Goal: Information Seeking & Learning: Learn about a topic

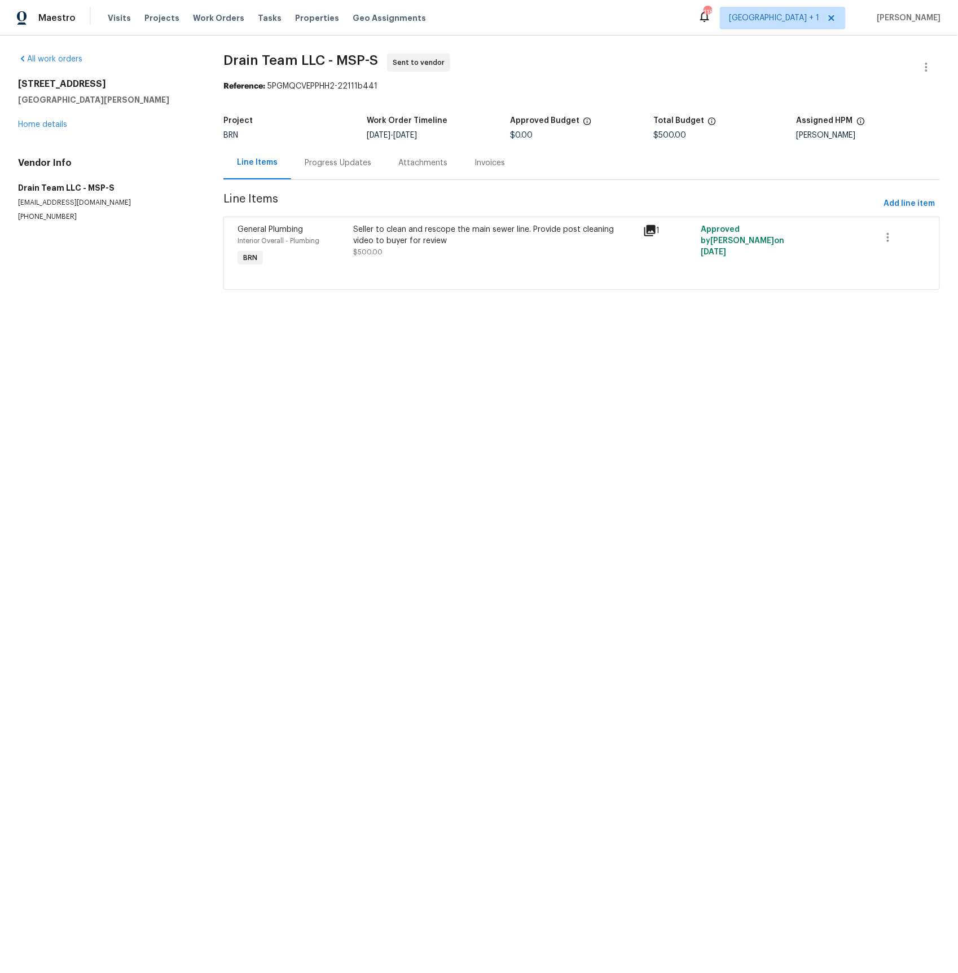
drag, startPoint x: 336, startPoint y: 162, endPoint x: 335, endPoint y: 168, distance: 5.8
click at [336, 162] on div "Progress Updates" at bounding box center [338, 162] width 67 height 11
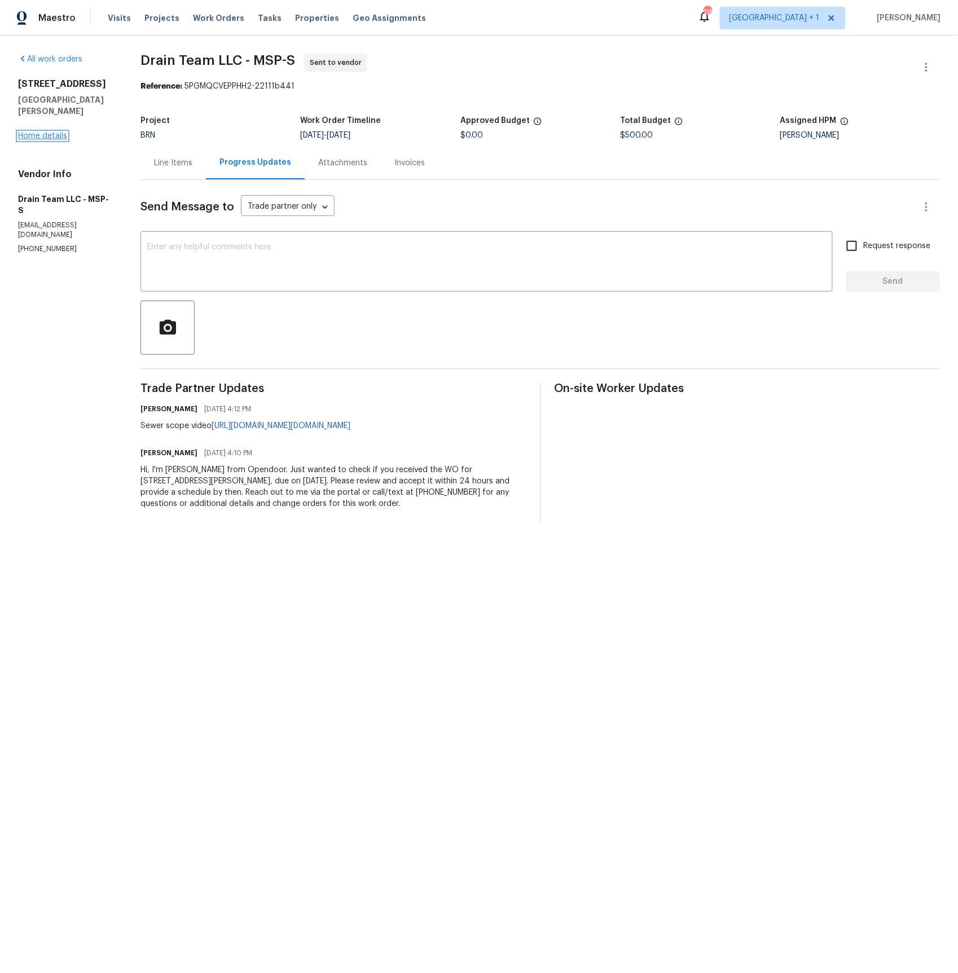
click at [39, 132] on link "Home details" at bounding box center [42, 136] width 49 height 8
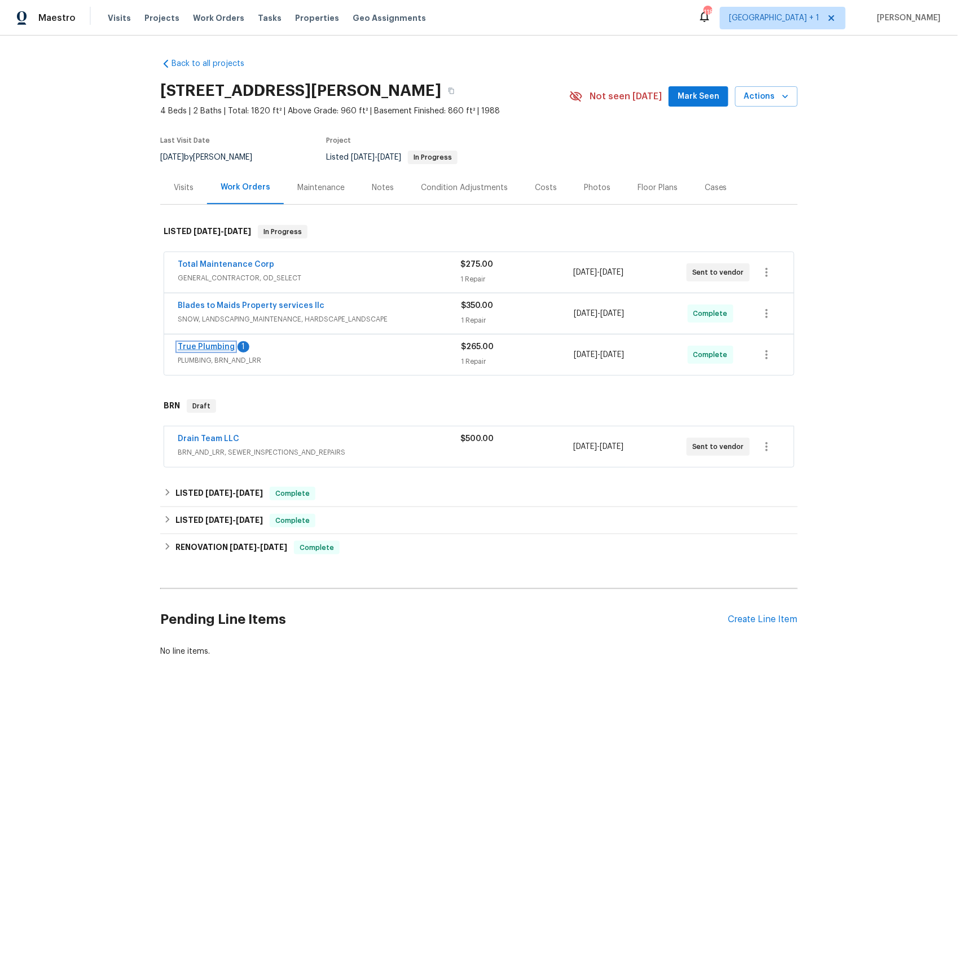
click at [214, 347] on link "True Plumbing" at bounding box center [206, 347] width 57 height 8
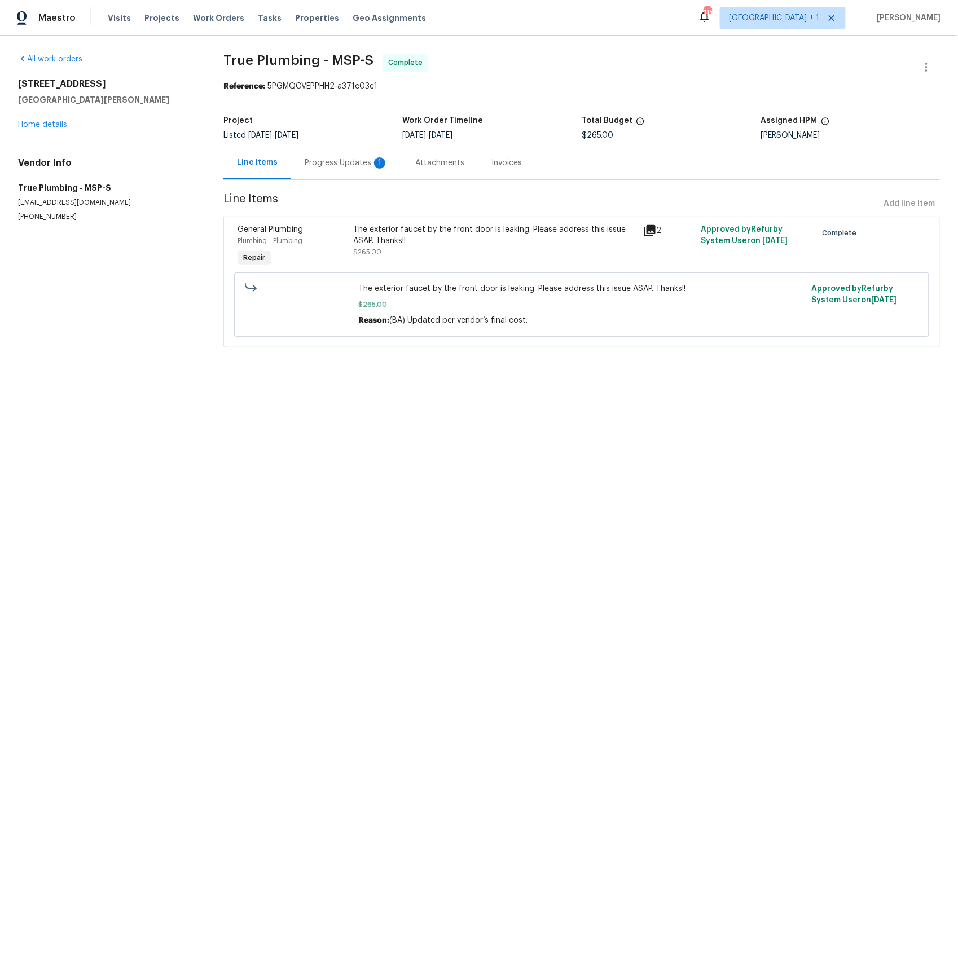
click at [318, 164] on div "Progress Updates 1" at bounding box center [346, 162] width 83 height 11
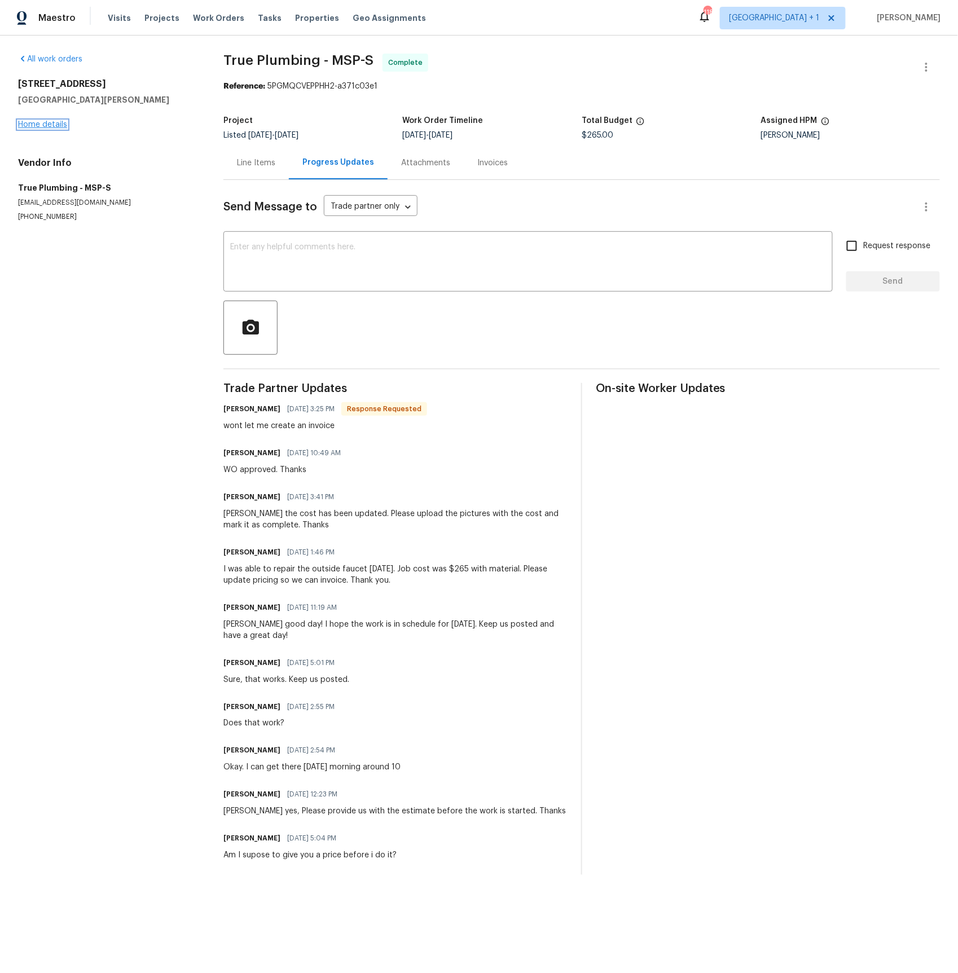
click at [49, 123] on link "Home details" at bounding box center [42, 125] width 49 height 8
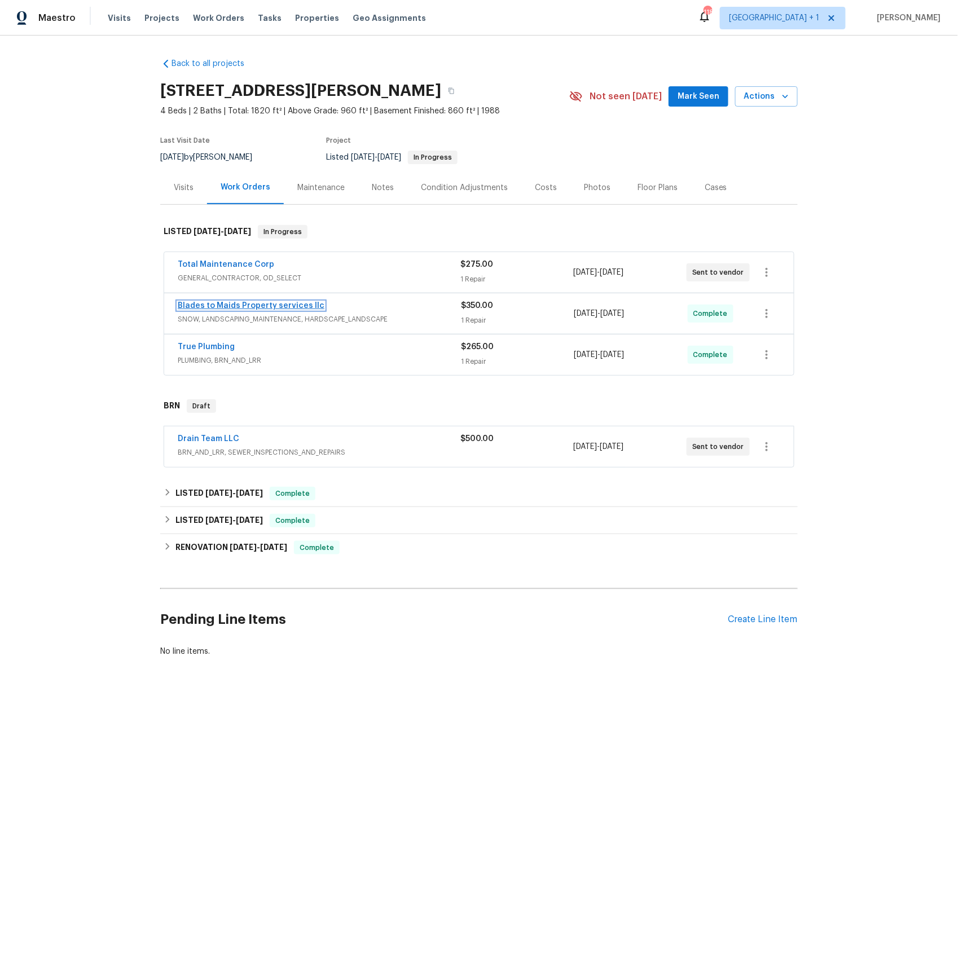
click at [239, 305] on link "Blades to Maids Property services llc" at bounding box center [251, 306] width 147 height 8
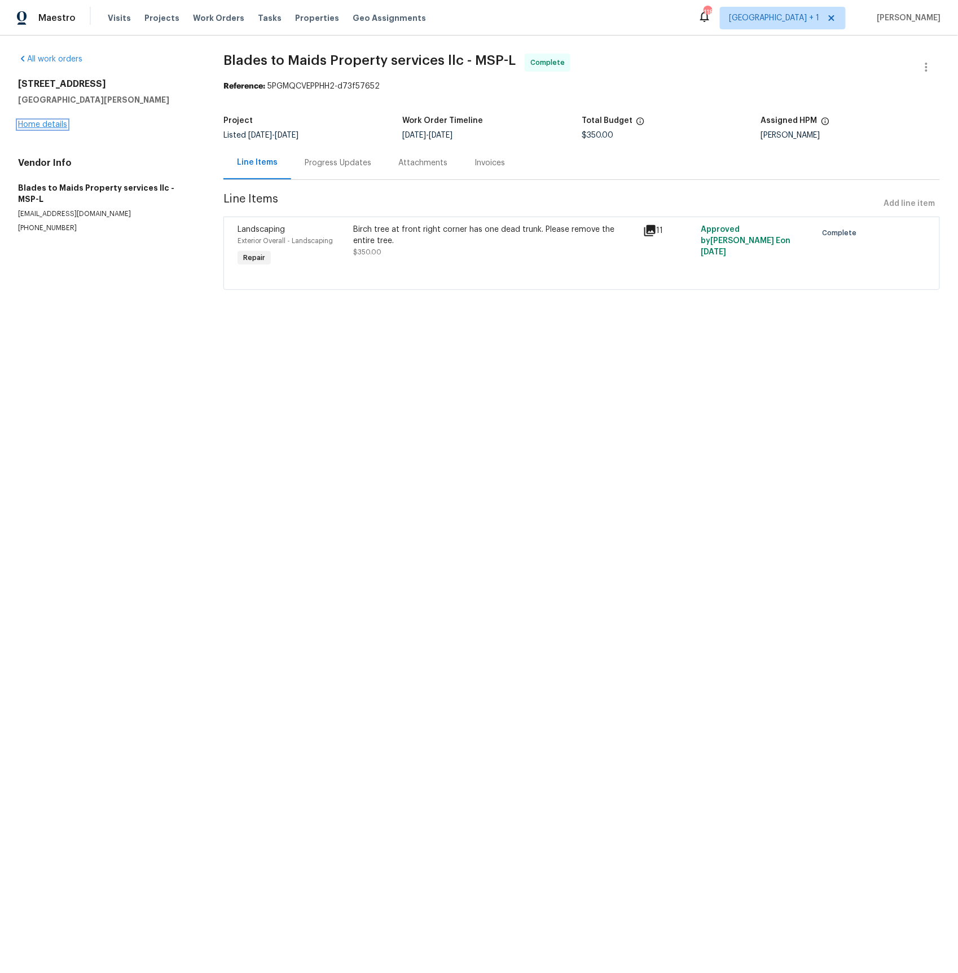
click at [52, 129] on link "Home details" at bounding box center [42, 125] width 49 height 8
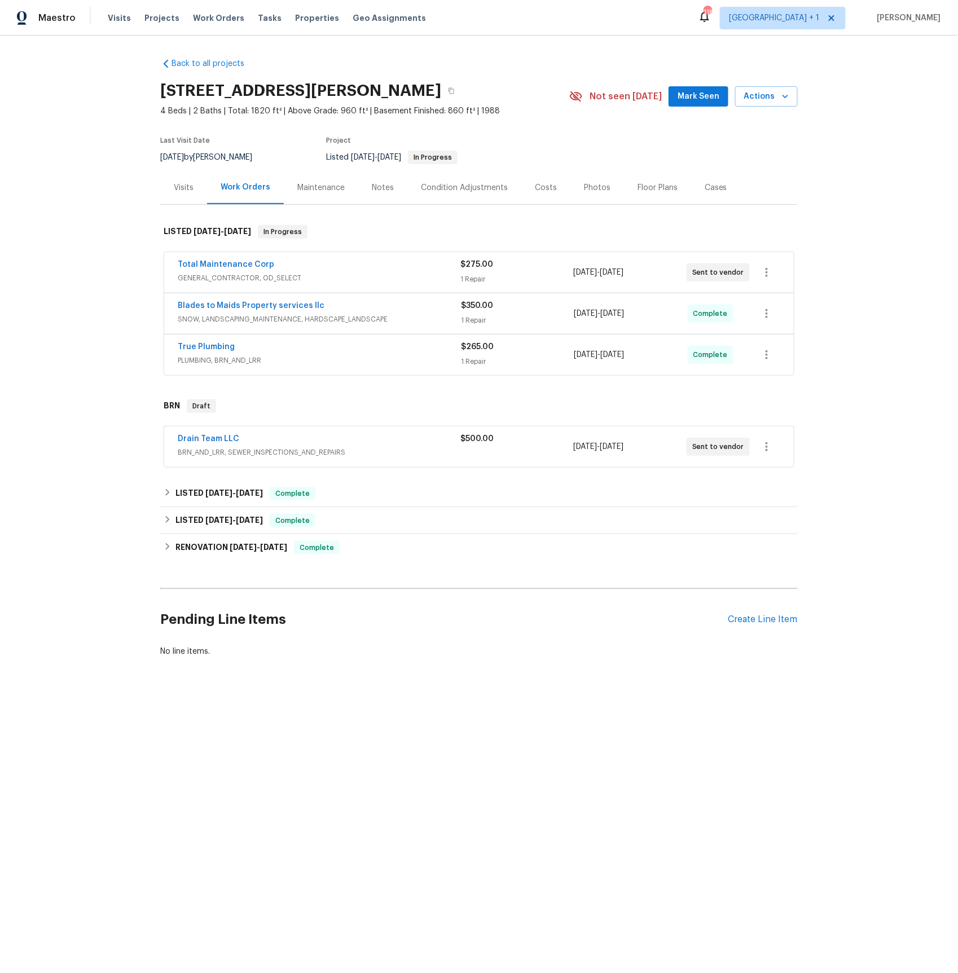
click at [234, 277] on span "GENERAL_CONTRACTOR, OD_SELECT" at bounding box center [319, 277] width 283 height 11
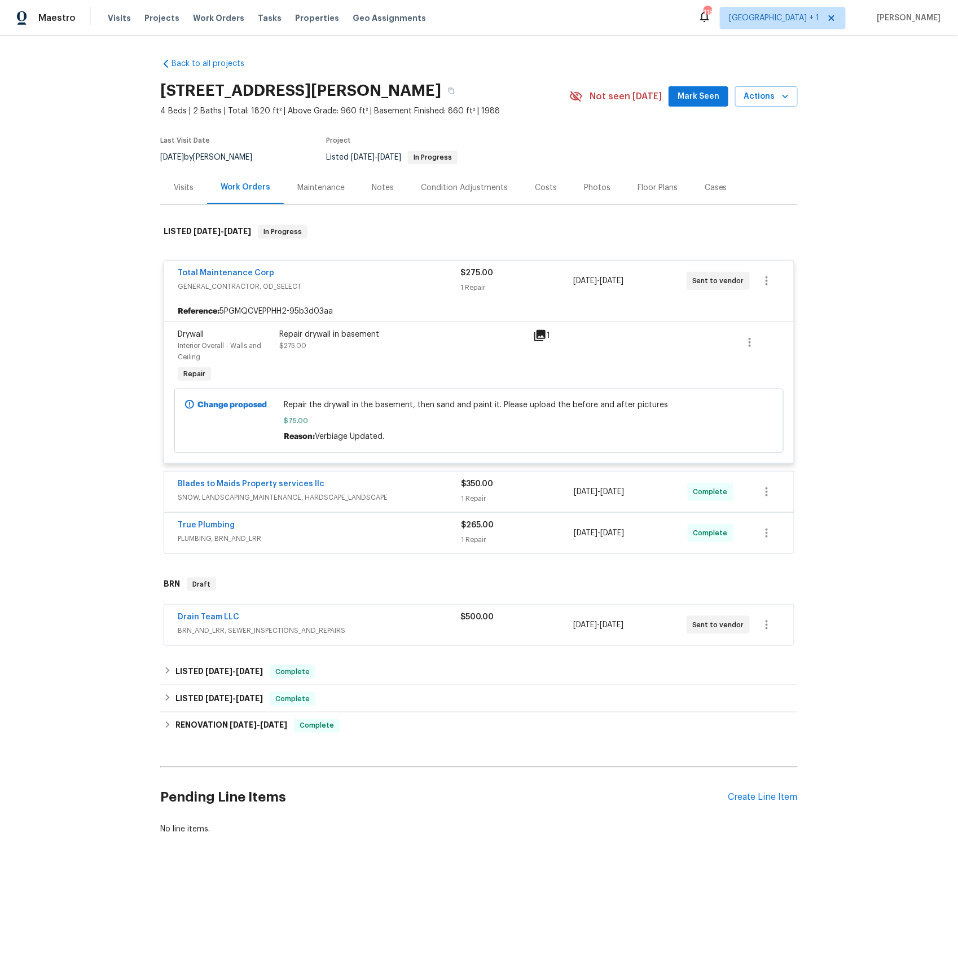
click at [232, 503] on span "SNOW, LANDSCAPING_MAINTENANCE, HARDSCAPE_LANDSCAPE" at bounding box center [319, 497] width 283 height 11
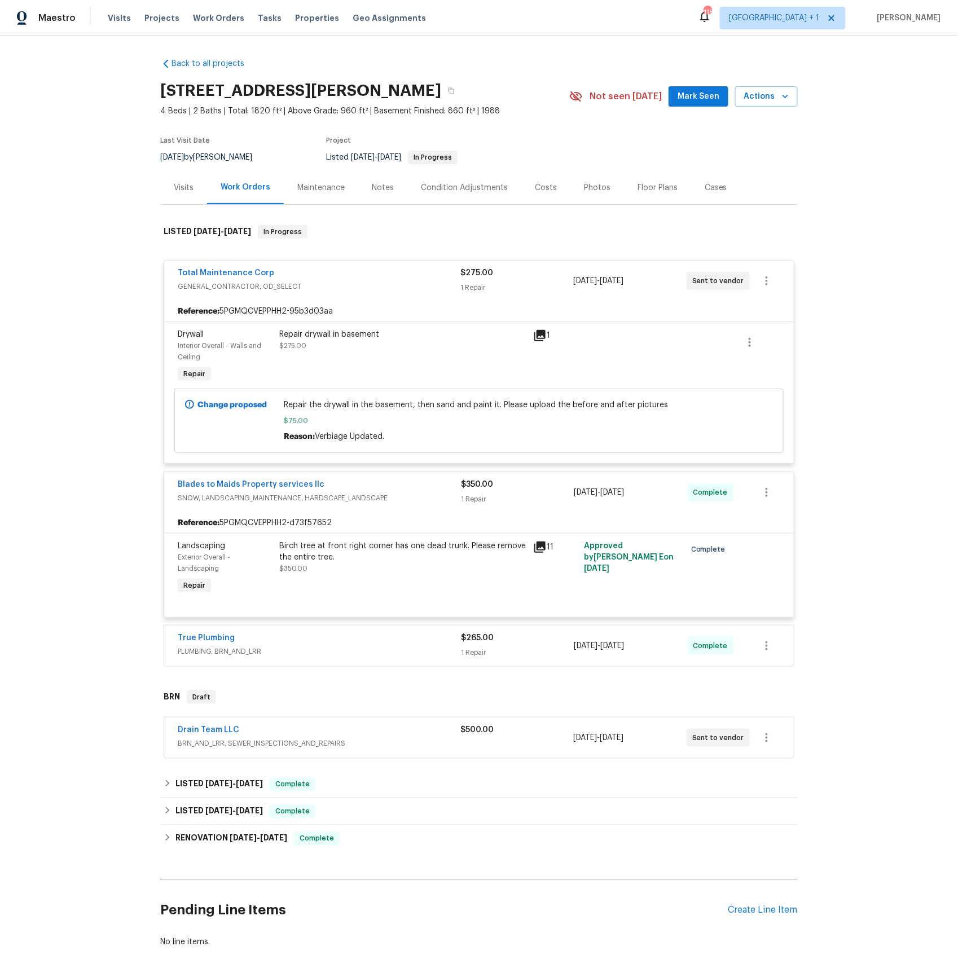
click at [224, 653] on span "PLUMBING, BRN_AND_LRR" at bounding box center [319, 651] width 283 height 11
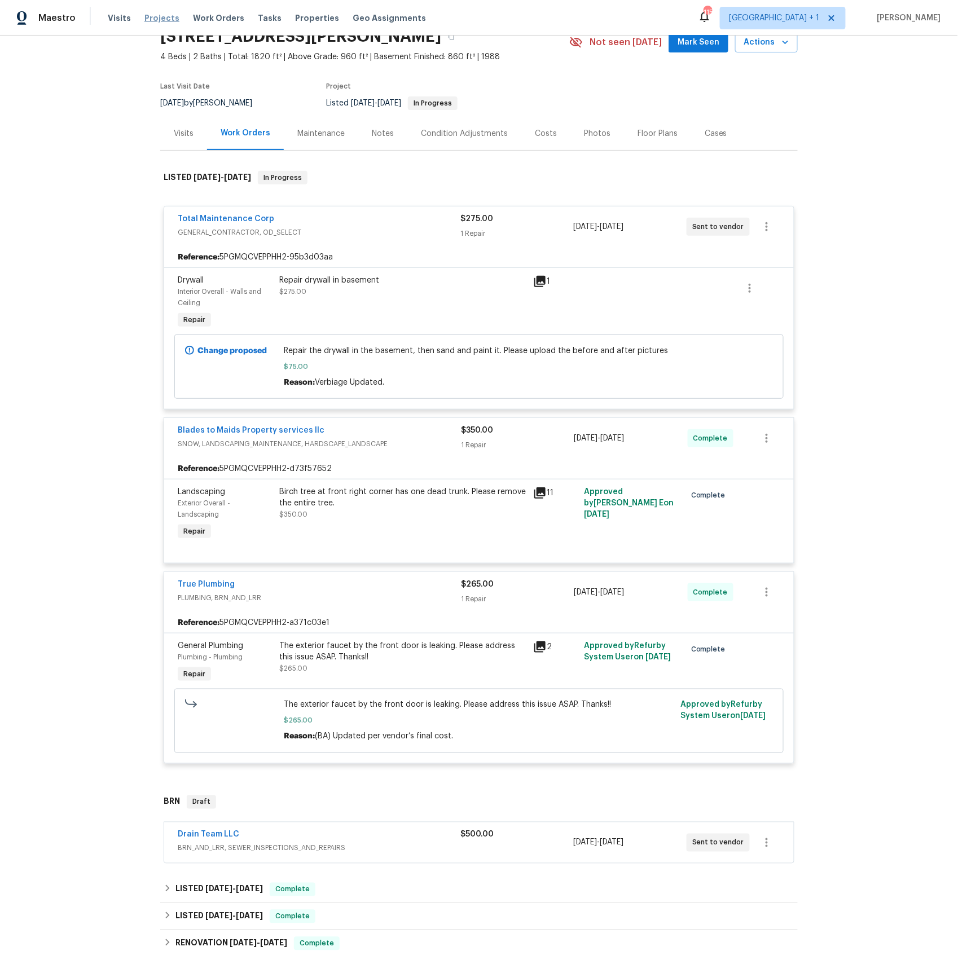
scroll to position [54, 0]
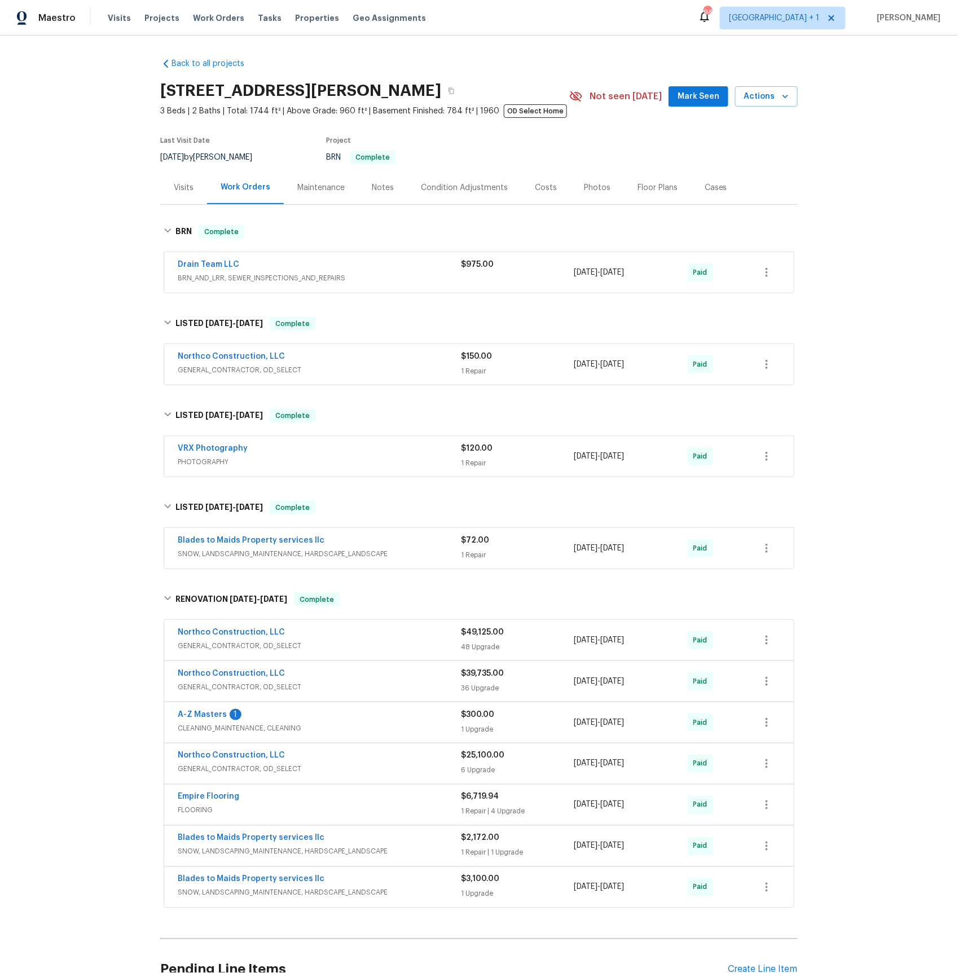
scroll to position [106, 0]
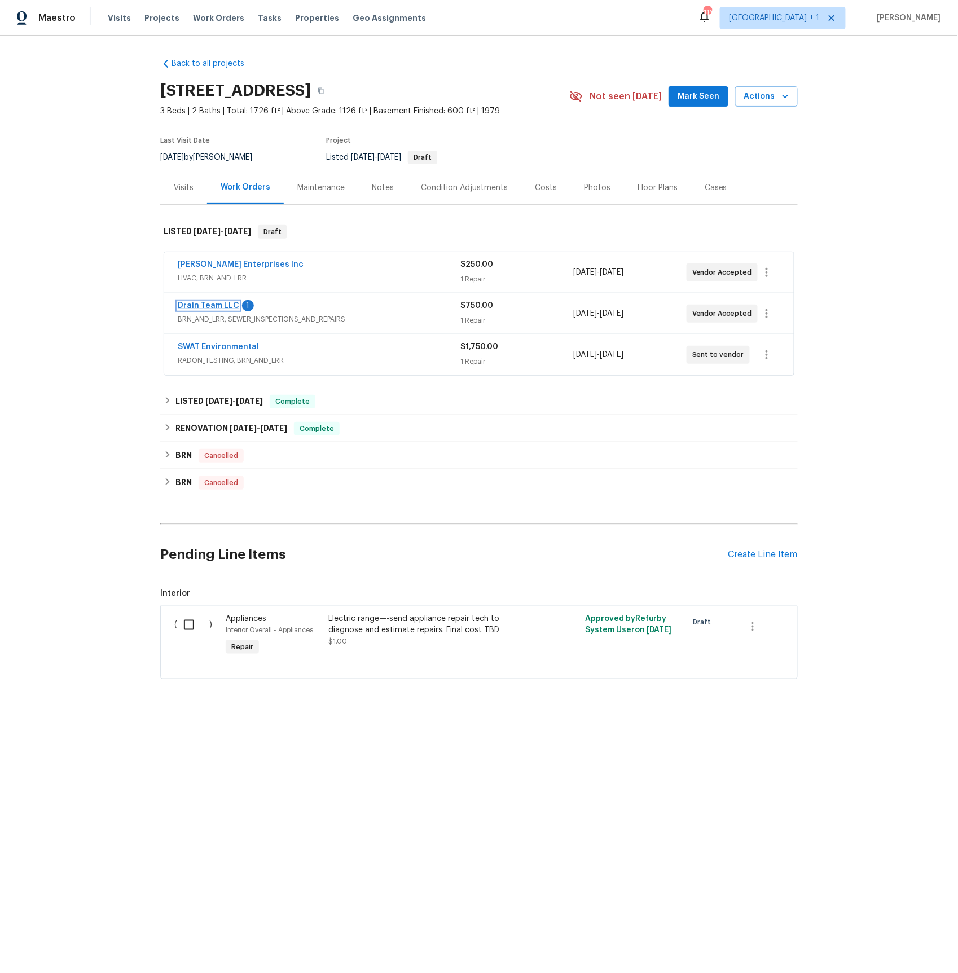
click at [219, 306] on link "Drain Team LLC" at bounding box center [208, 306] width 61 height 8
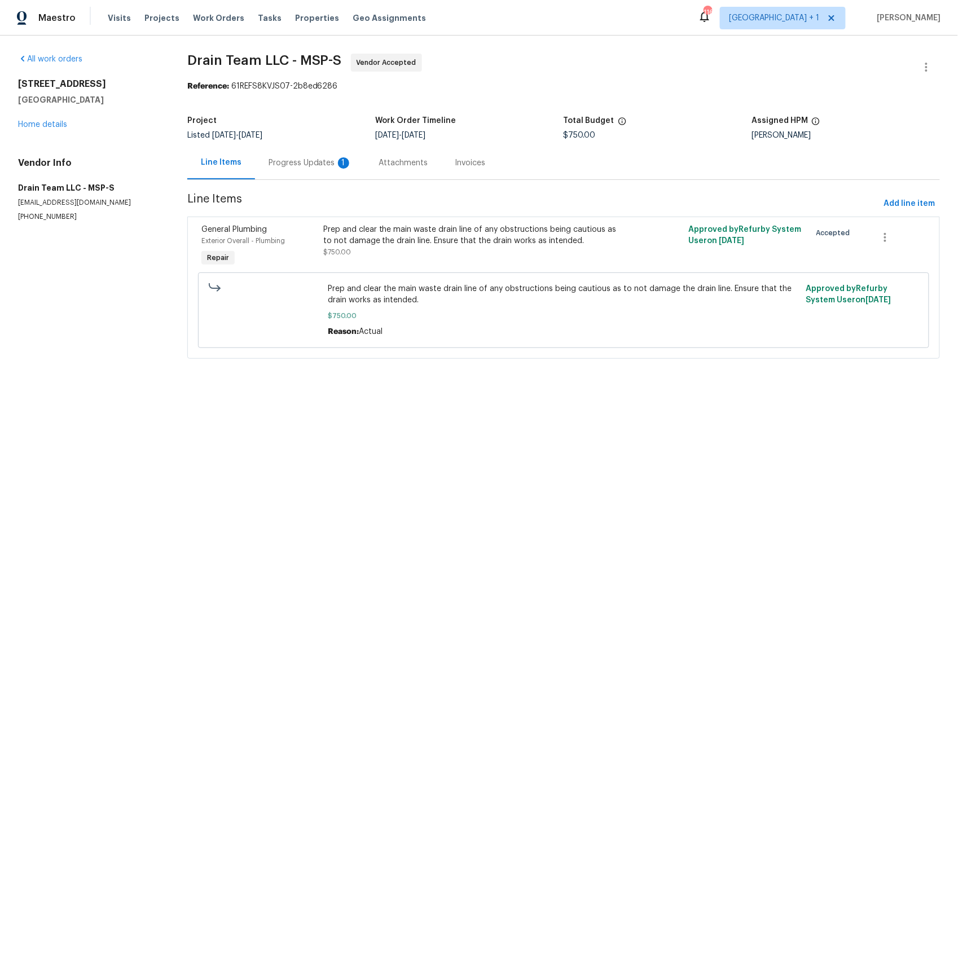
drag, startPoint x: 292, startPoint y: 166, endPoint x: 294, endPoint y: 174, distance: 8.2
click at [292, 166] on div "Progress Updates 1" at bounding box center [309, 162] width 83 height 11
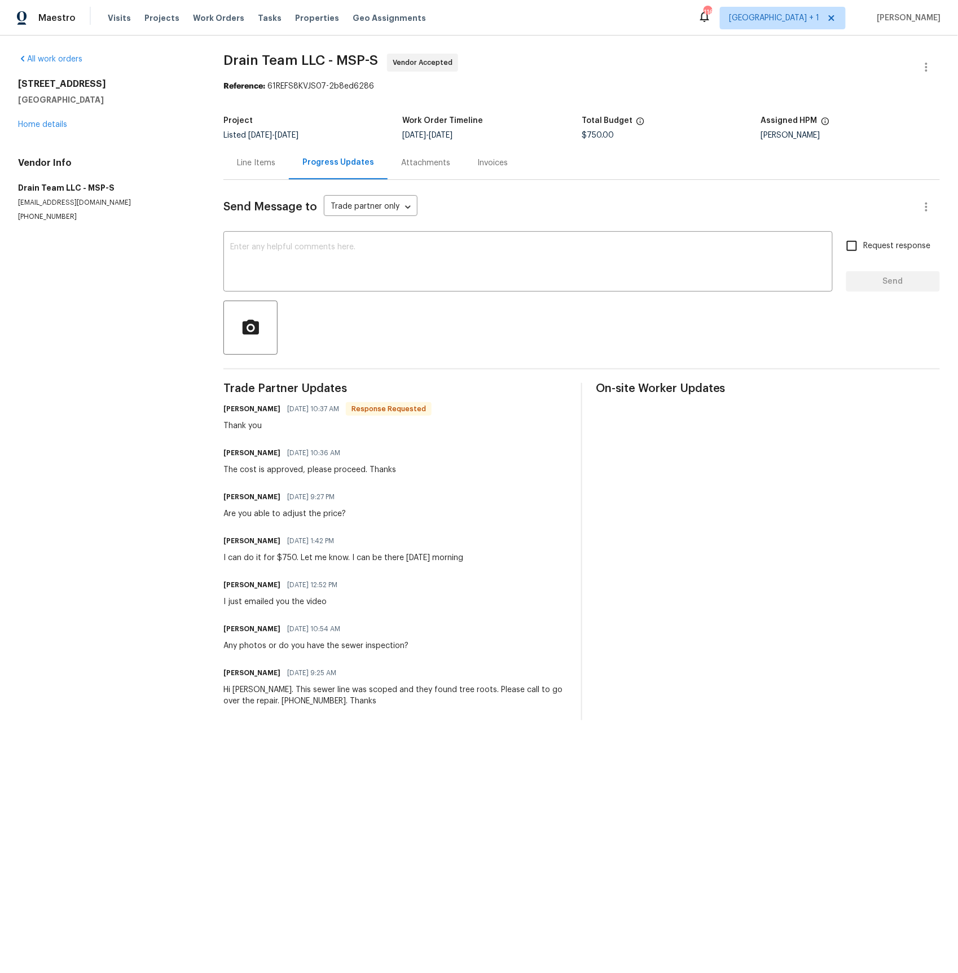
drag, startPoint x: 260, startPoint y: 164, endPoint x: 259, endPoint y: 173, distance: 8.5
click at [259, 164] on div "Line Items" at bounding box center [256, 162] width 38 height 11
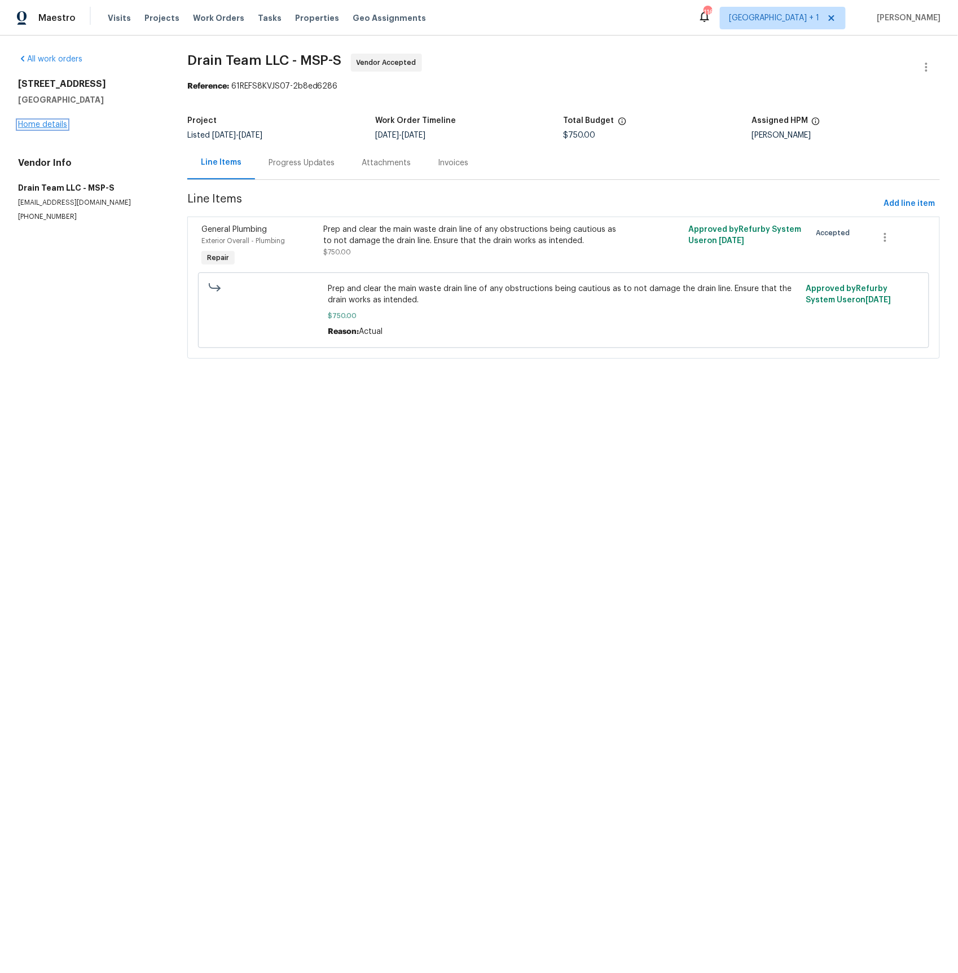
click at [65, 129] on link "Home details" at bounding box center [42, 125] width 49 height 8
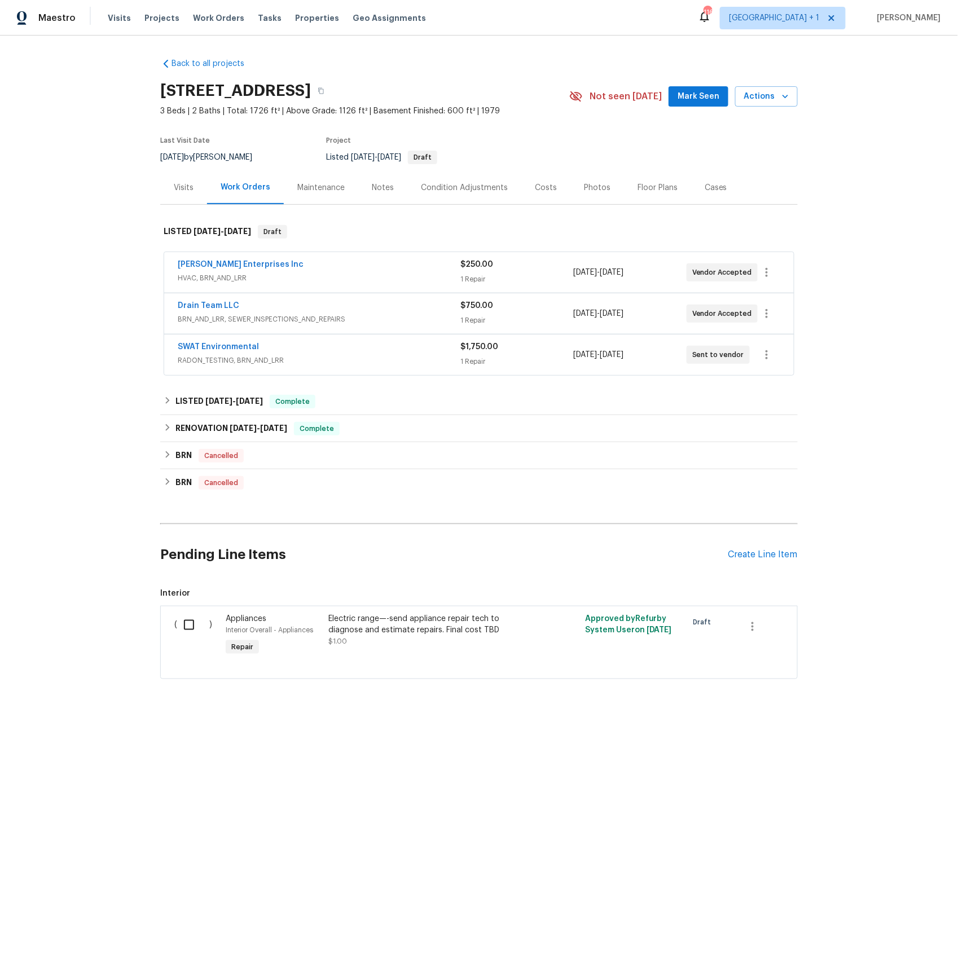
click at [223, 281] on span "HVAC, BRN_AND_LRR" at bounding box center [319, 277] width 283 height 11
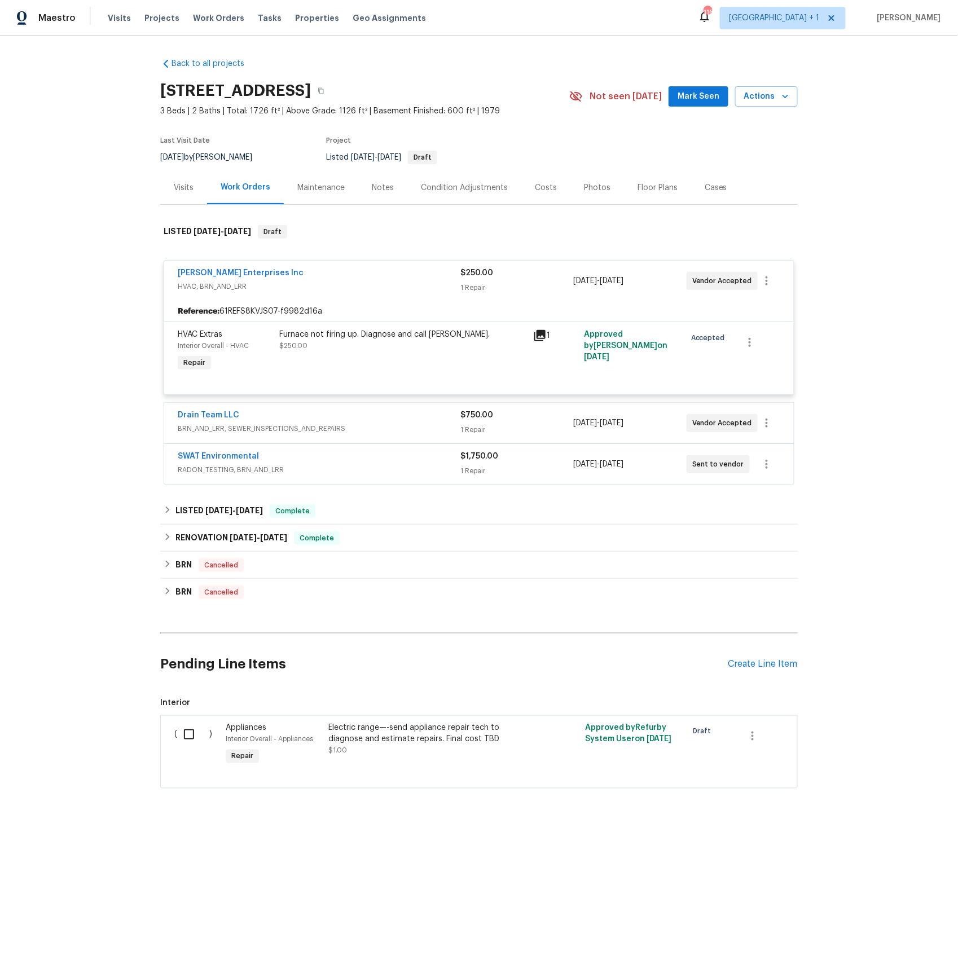
click at [221, 475] on span "RADON_TESTING, BRN_AND_LRR" at bounding box center [319, 469] width 283 height 11
